Goal: Task Accomplishment & Management: Complete application form

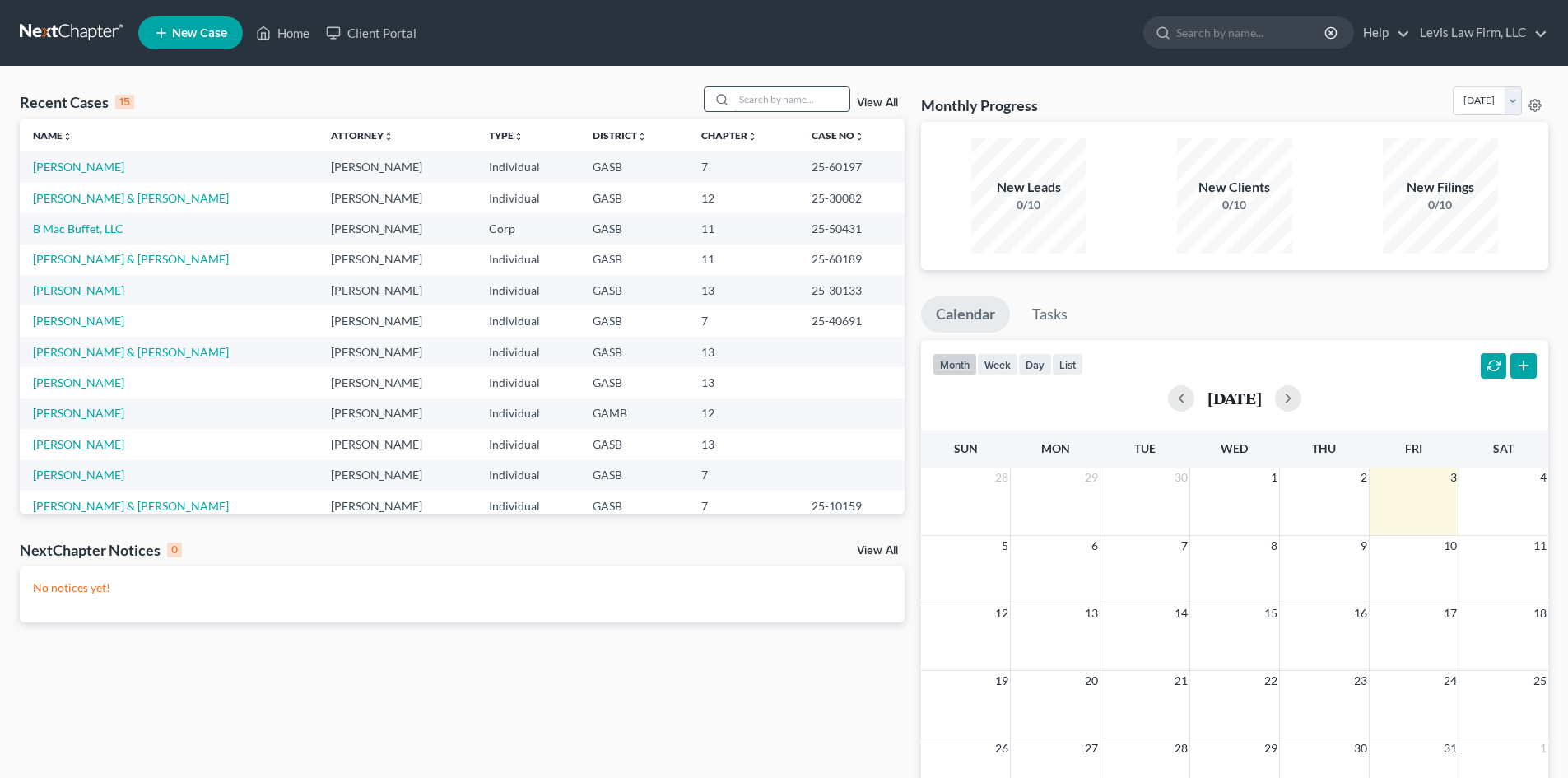
click at [757, 98] on input "search" at bounding box center [792, 99] width 115 height 24
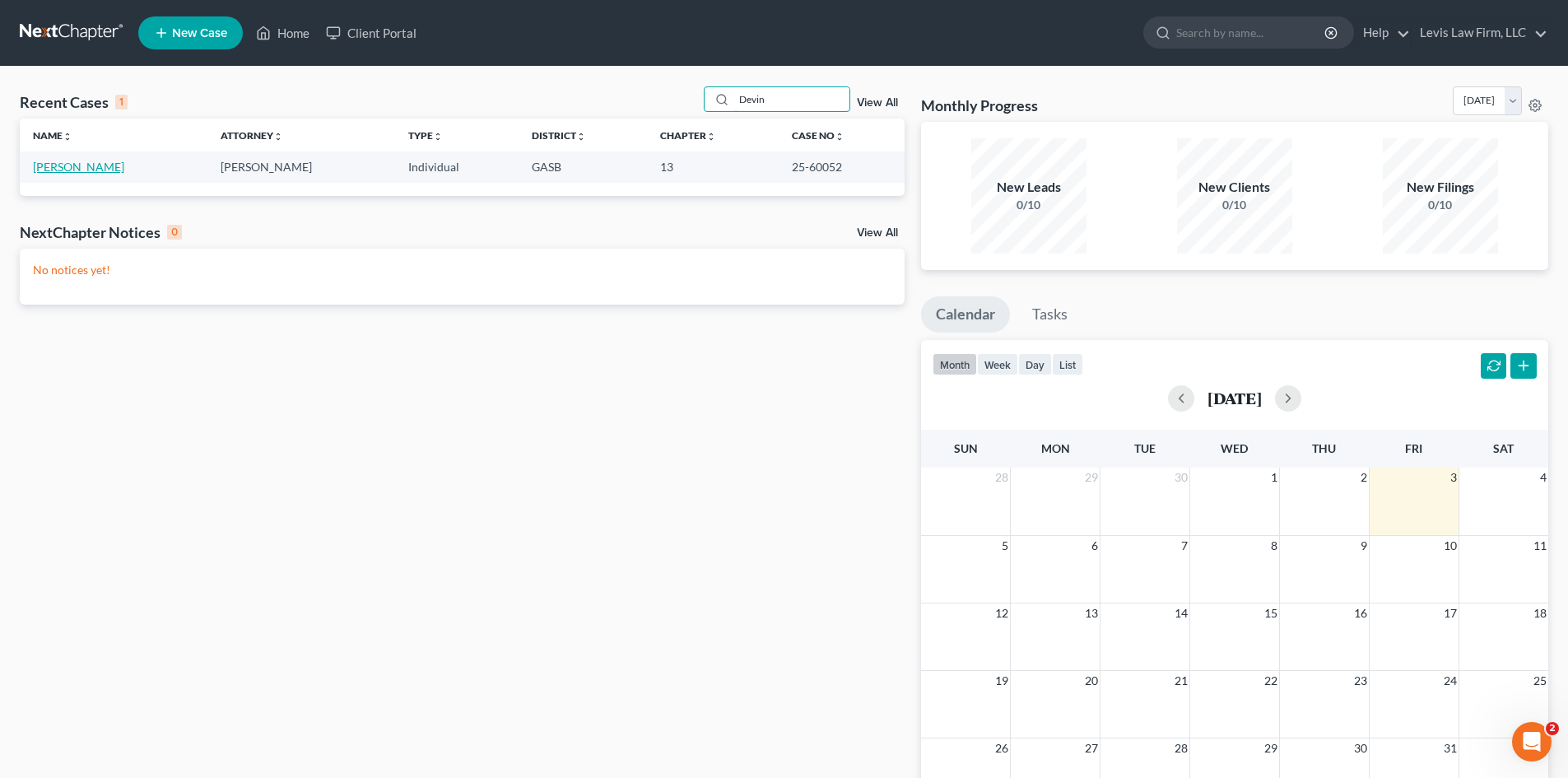
type input "Devin"
click at [80, 162] on link "[PERSON_NAME]" at bounding box center [78, 166] width 91 height 14
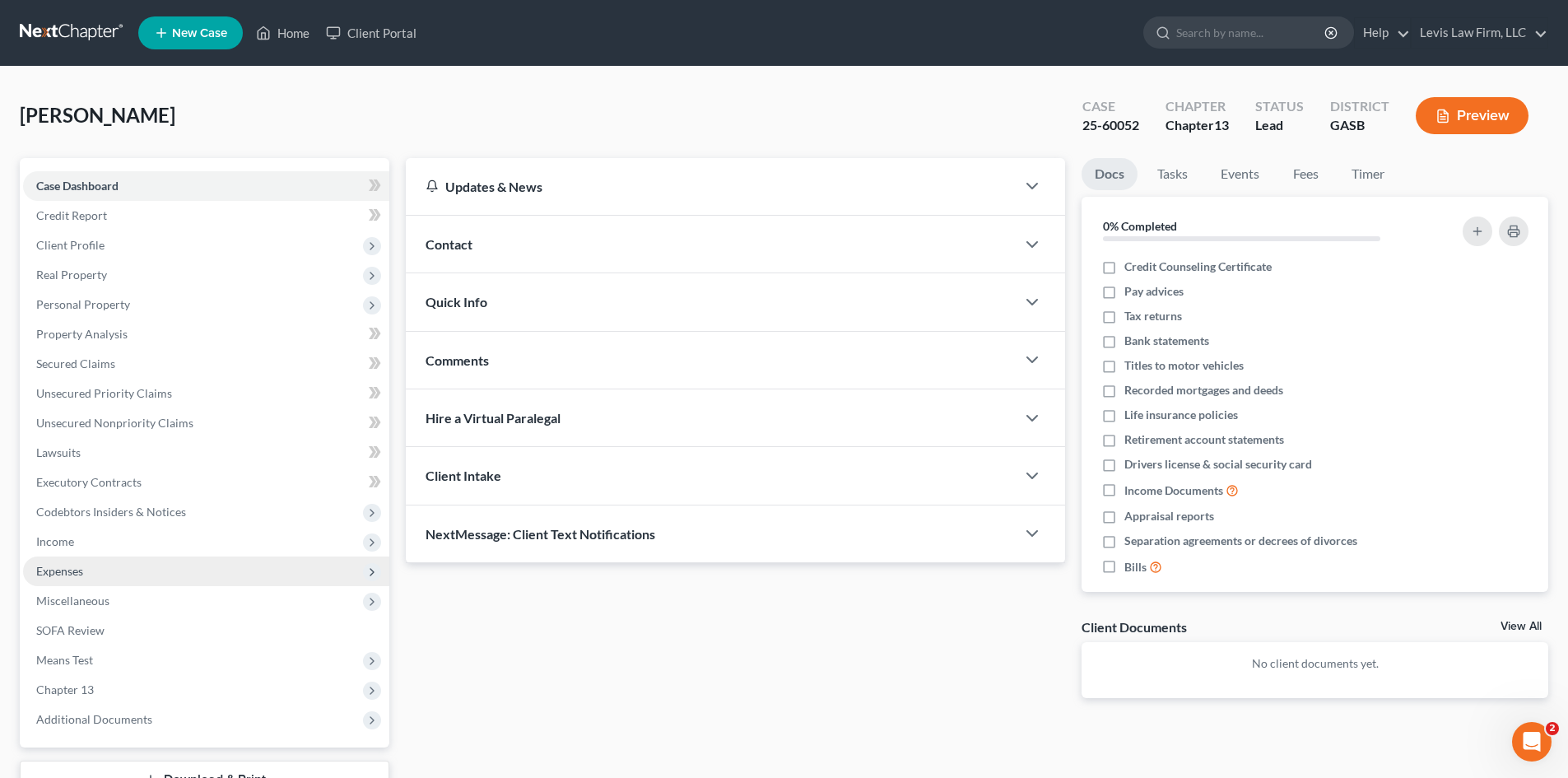
click at [53, 569] on span "Expenses" at bounding box center [59, 570] width 47 height 14
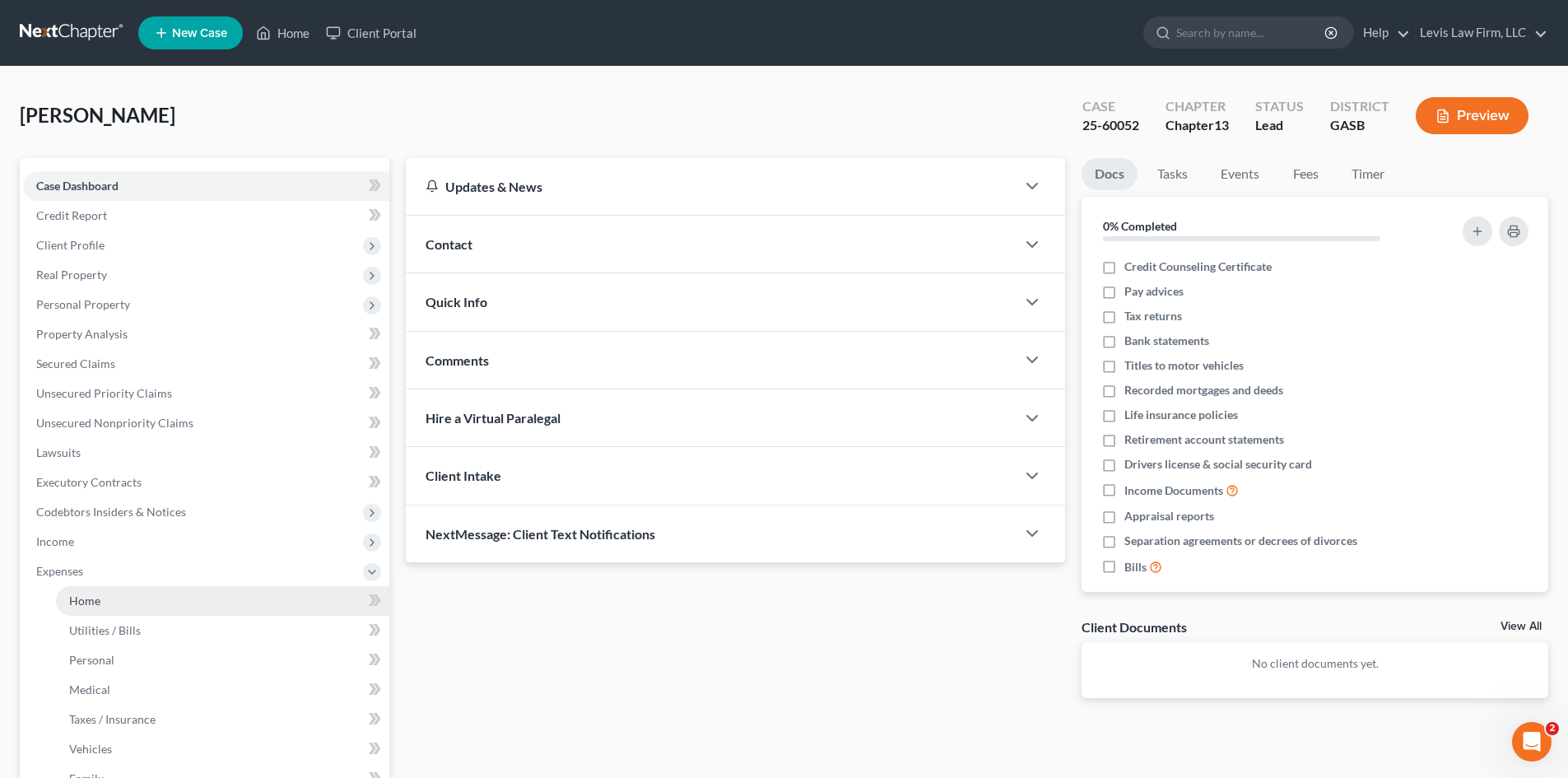
click at [73, 599] on span "Home" at bounding box center [84, 600] width 31 height 14
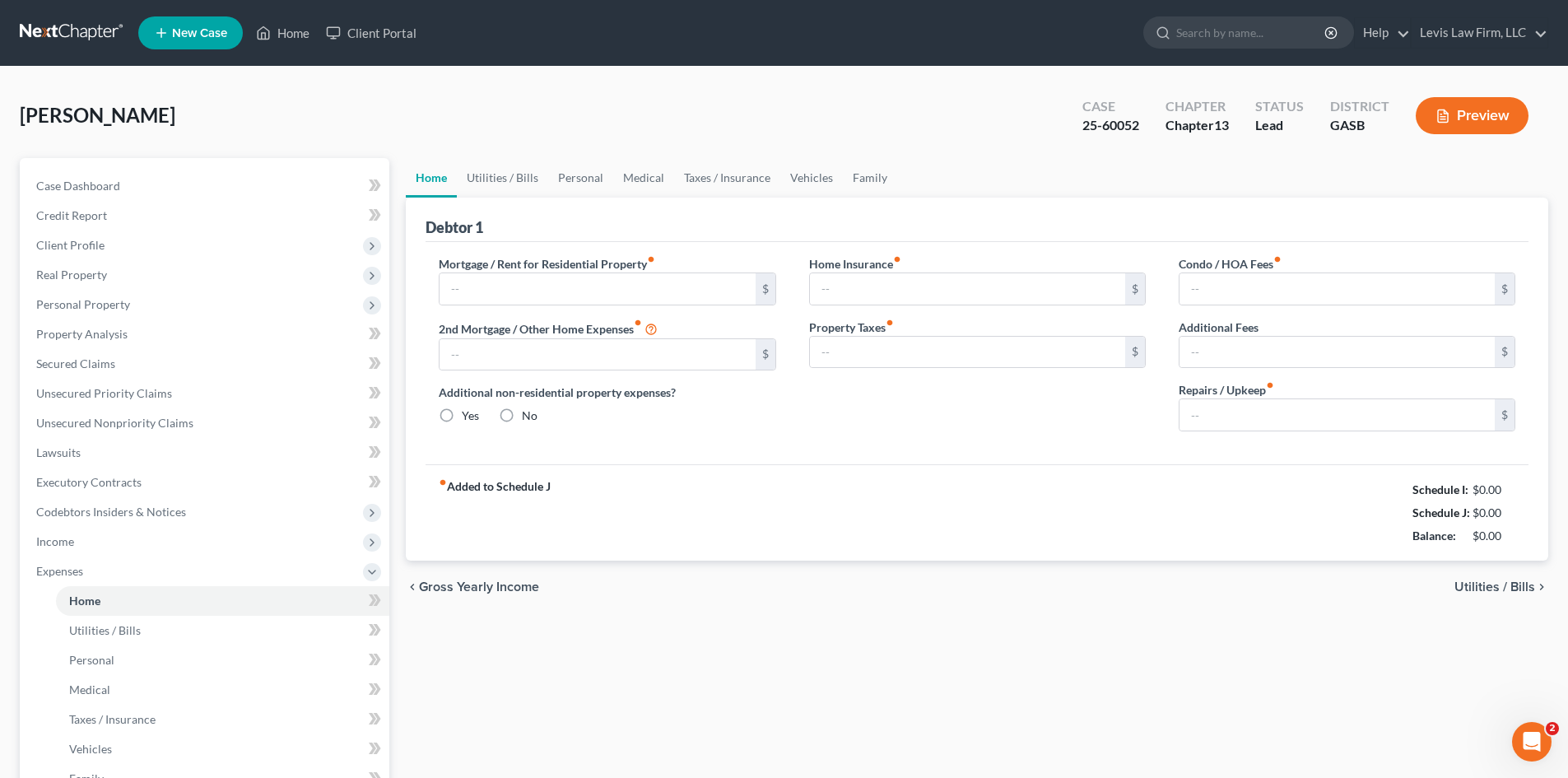
type input "0.00"
radio input "true"
type input "0.00"
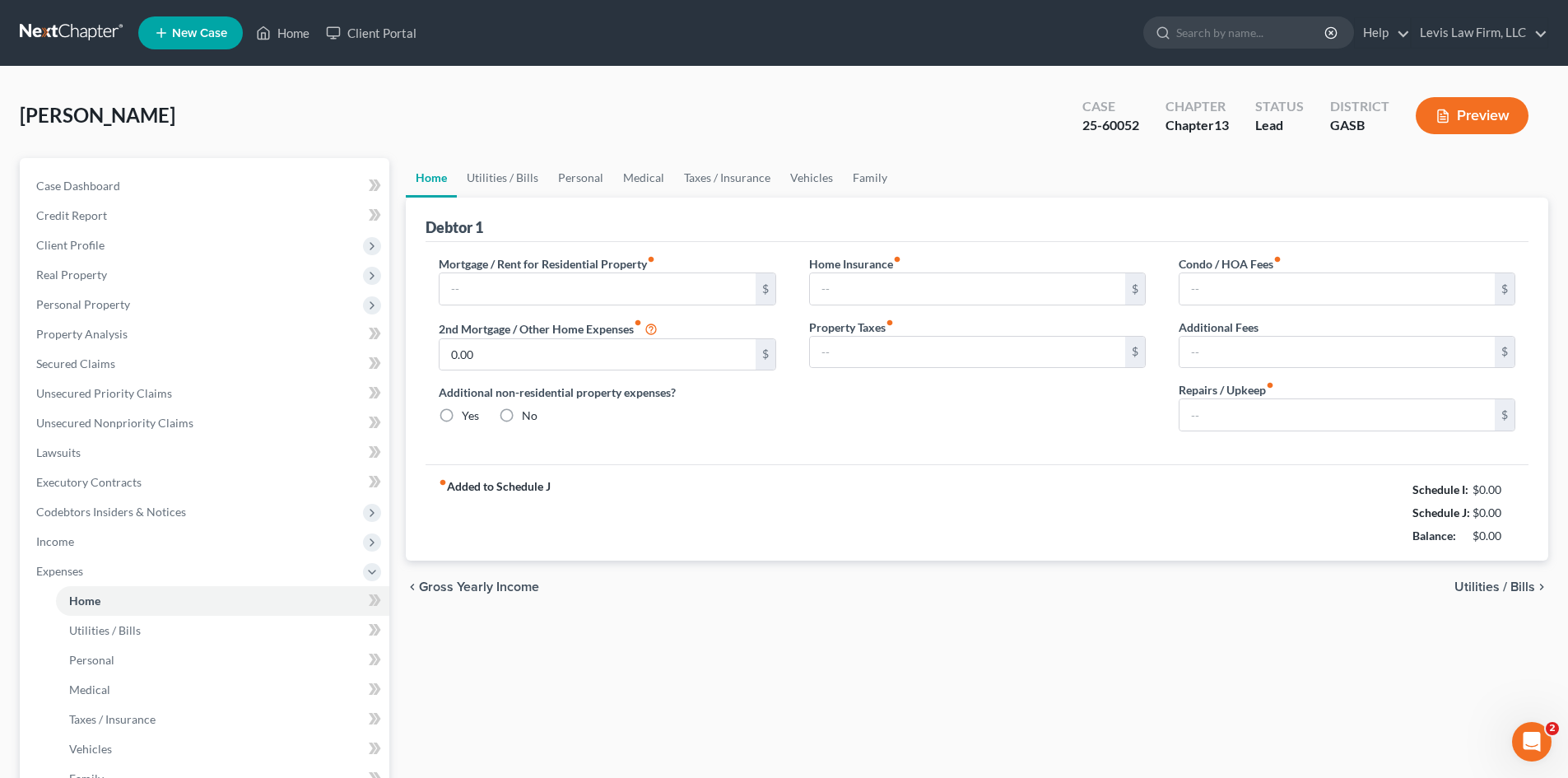
type input "0.00"
click at [1490, 114] on button "Preview" at bounding box center [1472, 115] width 113 height 37
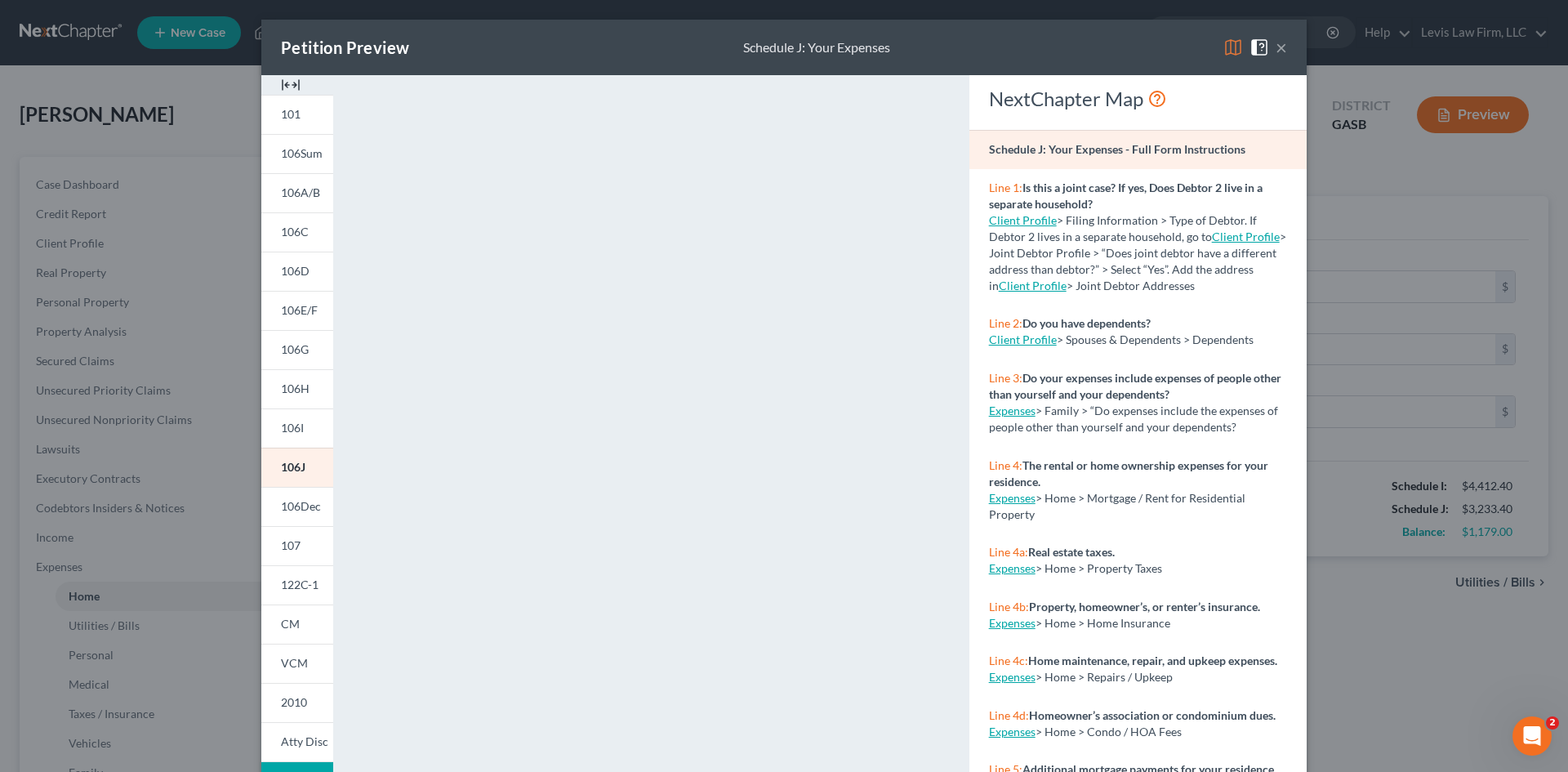
click at [1142, 36] on div "Petition Preview Schedule J: Your Expenses ×" at bounding box center [784, 47] width 1045 height 55
click at [1276, 52] on button "×" at bounding box center [1281, 47] width 12 height 20
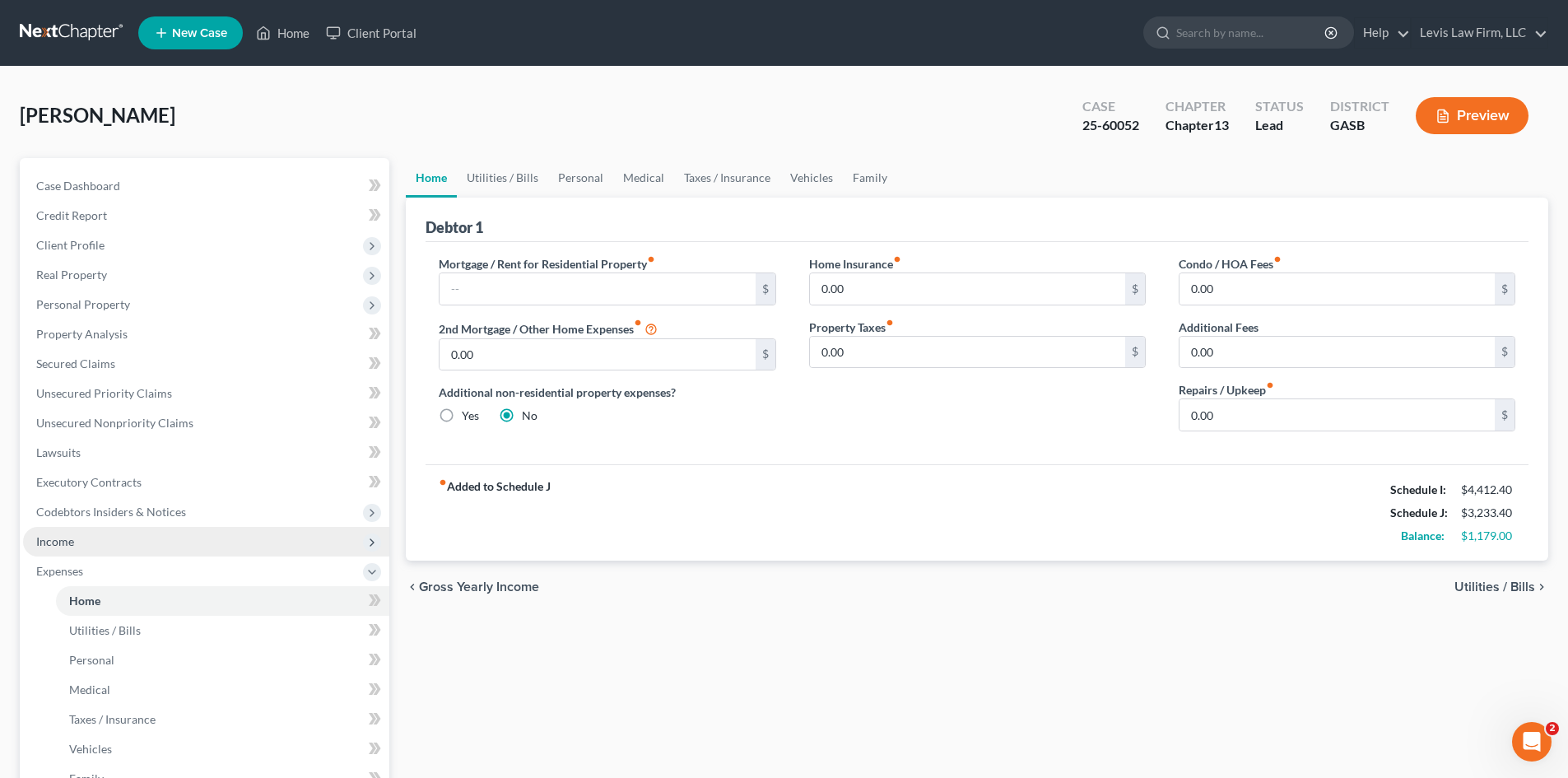
click at [58, 547] on span "Income" at bounding box center [54, 541] width 38 height 14
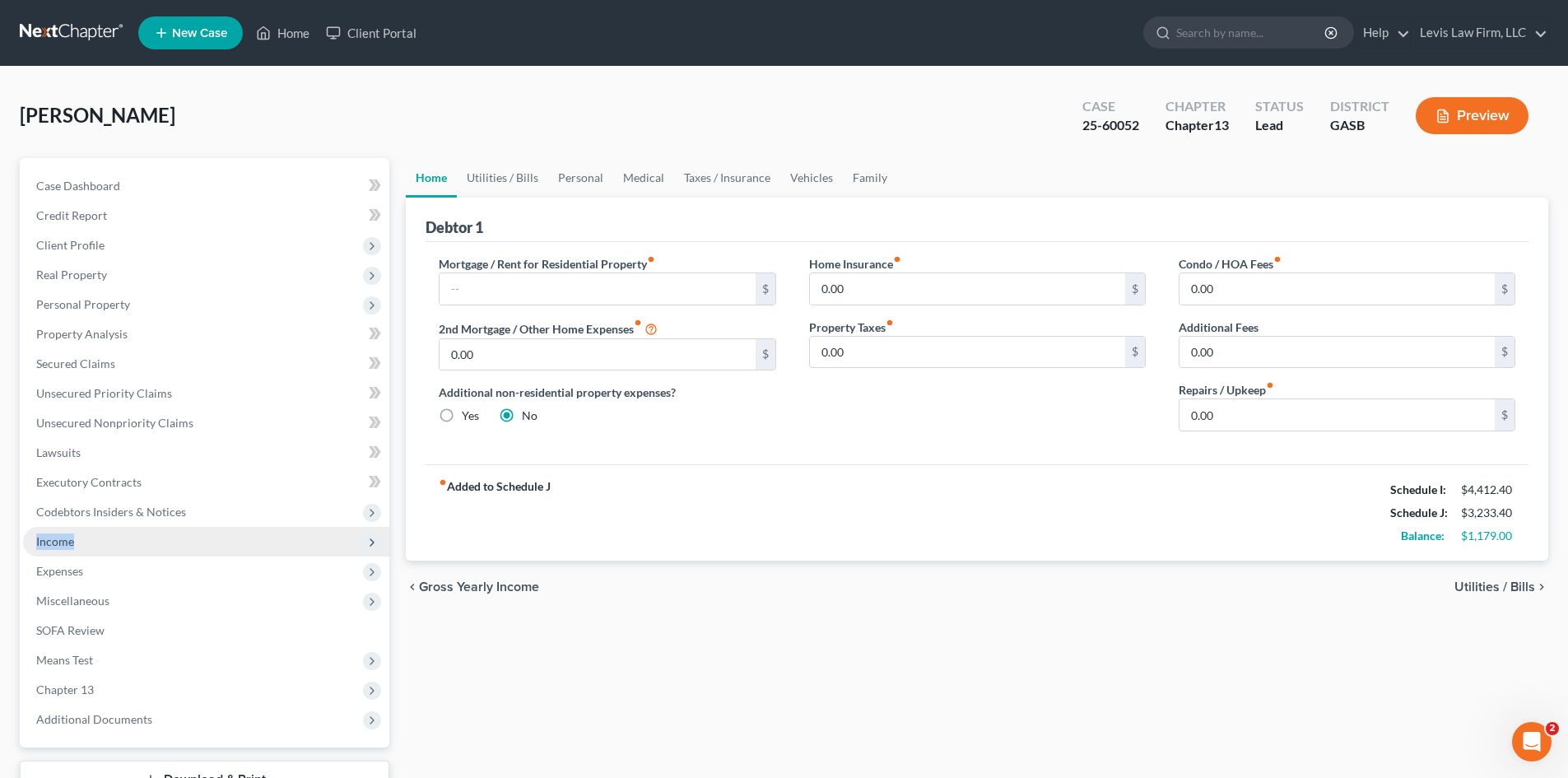
click at [58, 547] on span "Income" at bounding box center [54, 541] width 38 height 14
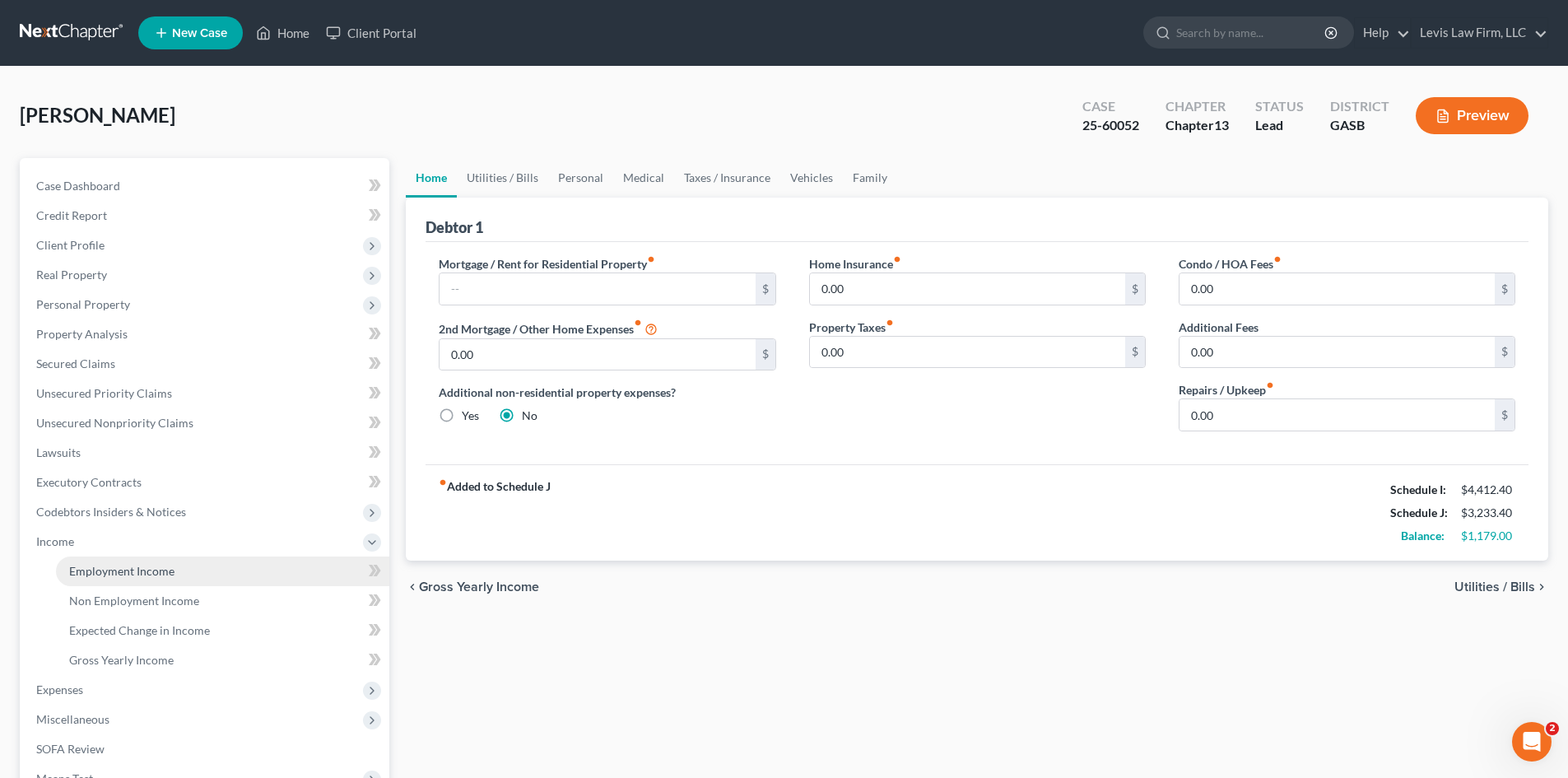
click at [113, 567] on span "Employment Income" at bounding box center [122, 570] width 105 height 14
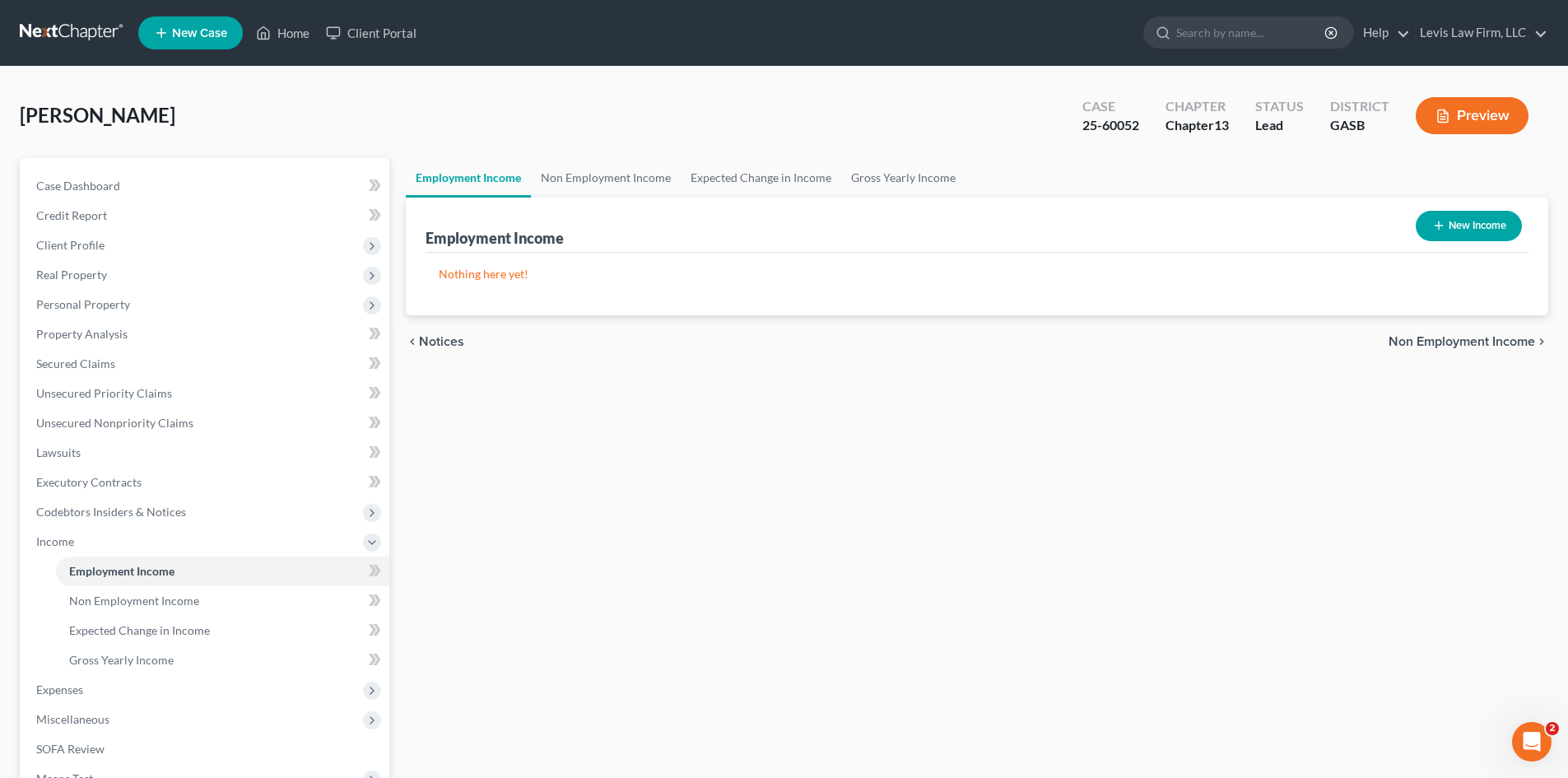
click at [1483, 119] on button "Preview" at bounding box center [1472, 115] width 113 height 37
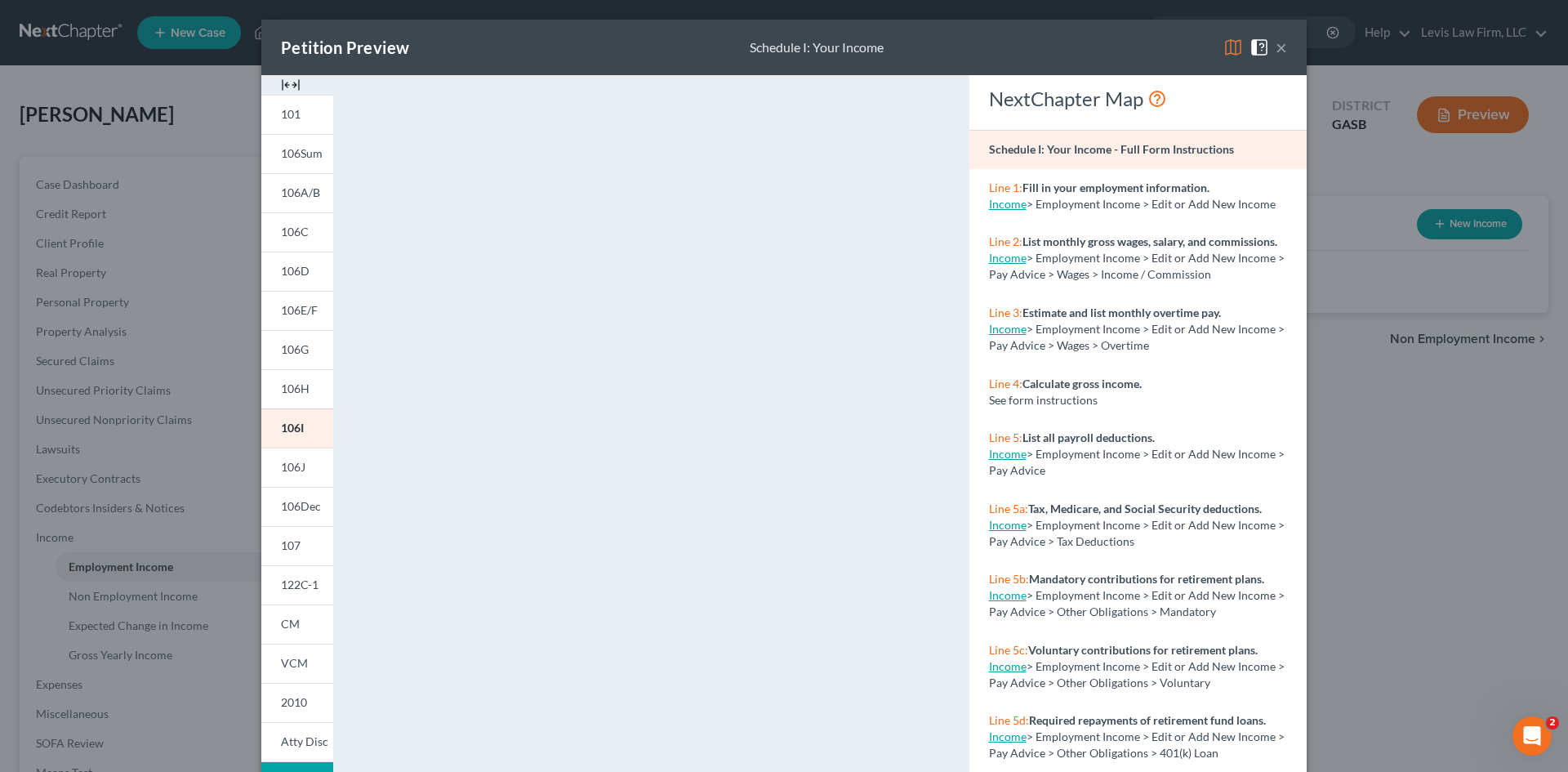
click at [1473, 488] on div "Petition Preview Schedule I: Your Income × 101 106Sum 106A/B 106C 106D 106E/F 1…" at bounding box center [784, 386] width 1568 height 772
